Goal: Task Accomplishment & Management: Use online tool/utility

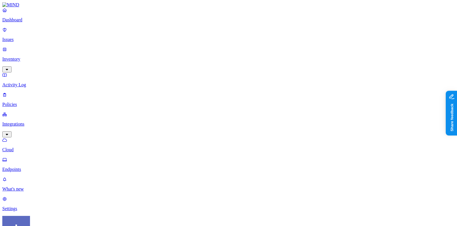
click at [53, 217] on html "Dashboard Issues Inventory Activity Log Policies Integrations Cloud Endpoints W…" at bounding box center [228, 217] width 457 height 434
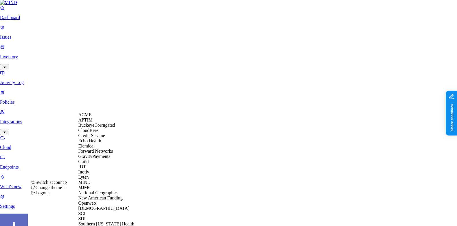
scroll to position [180, 0]
click at [96, 206] on span "[DEMOGRAPHIC_DATA]" at bounding box center [103, 208] width 51 height 5
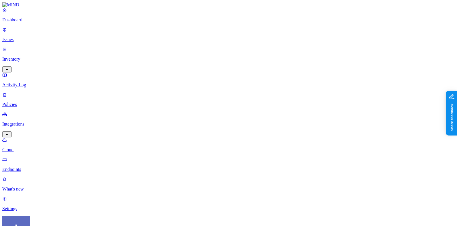
click at [34, 206] on p "Settings" at bounding box center [228, 208] width 453 height 5
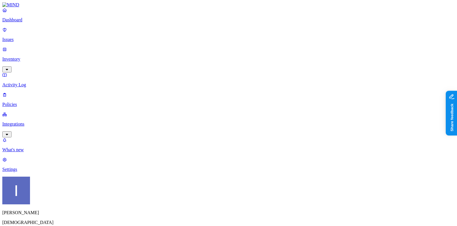
click at [24, 102] on p "Policies" at bounding box center [228, 104] width 453 height 5
click at [31, 122] on p "Integrations" at bounding box center [228, 124] width 453 height 5
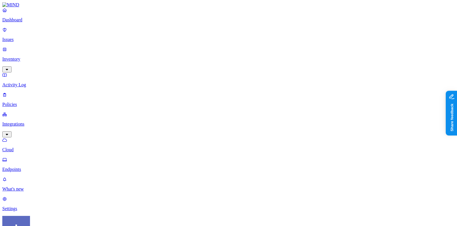
click at [29, 167] on p "Endpoints" at bounding box center [228, 169] width 453 height 5
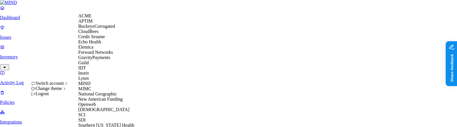
scroll to position [182, 0]
click at [107, 117] on div "SDI" at bounding box center [106, 119] width 56 height 5
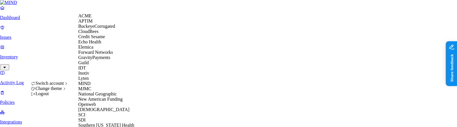
scroll to position [86, 0]
click at [104, 81] on div "MIND" at bounding box center [106, 83] width 56 height 5
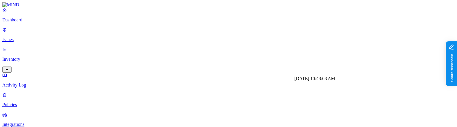
scroll to position [57, 0]
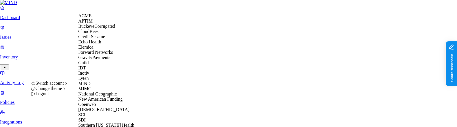
click at [106, 34] on div "CloudBees" at bounding box center [106, 31] width 56 height 5
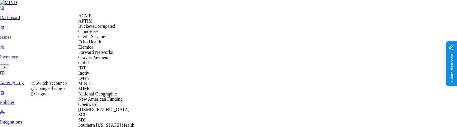
scroll to position [107, 0]
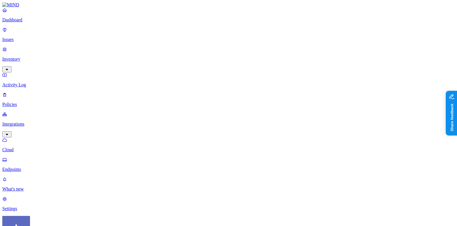
click at [54, 214] on html "Dashboard Issues Inventory Activity Log Policies Integrations Cloud Endpoints W…" at bounding box center [228, 217] width 457 height 434
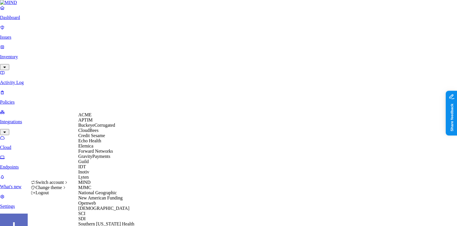
scroll to position [115, 0]
click at [103, 206] on div "Samsara" at bounding box center [106, 208] width 56 height 5
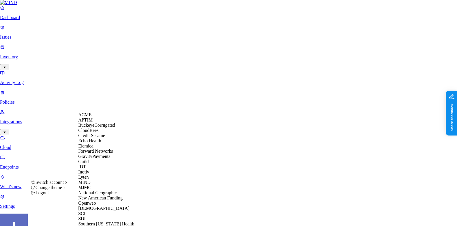
click at [105, 138] on span "Credit Sesame" at bounding box center [91, 135] width 27 height 5
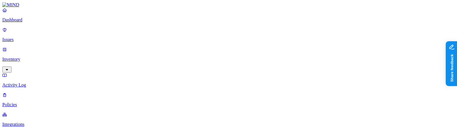
scroll to position [22, 0]
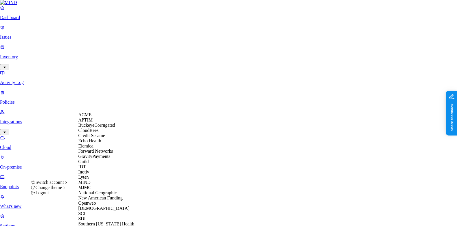
scroll to position [128, 0]
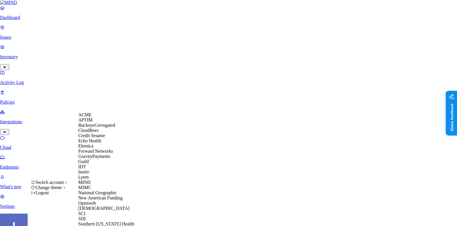
scroll to position [138, 0]
